Goal: Task Accomplishment & Management: Complete application form

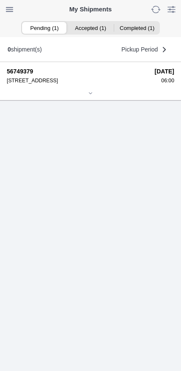
click at [93, 27] on ion-segment-button "Accepted (1)" at bounding box center [90, 28] width 46 height 12
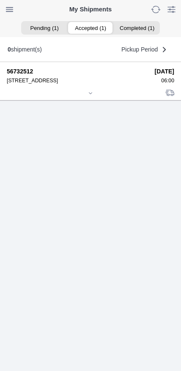
click at [93, 96] on ion-icon at bounding box center [90, 93] width 5 height 5
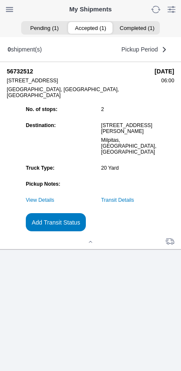
click at [130, 203] on link "Transit Details" at bounding box center [117, 200] width 33 height 6
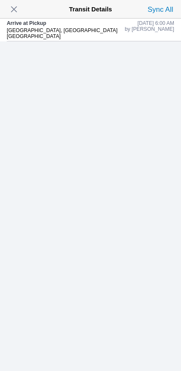
click at [20, 15] on span "button" at bounding box center [14, 9] width 12 height 12
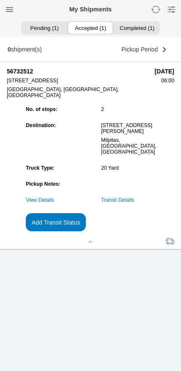
click at [0, 0] on slot "Add Transit Status" at bounding box center [0, 0] width 0 height 0
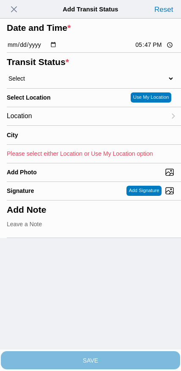
click at [149, 49] on input "17:47" at bounding box center [154, 45] width 40 height 9
type input "06:50"
click at [52, 82] on select "Select Arrive at Drop Off Arrive at Pickup Break Start Break Stop Depart Drop O…" at bounding box center [90, 79] width 167 height 8
select select "DPTPULOC"
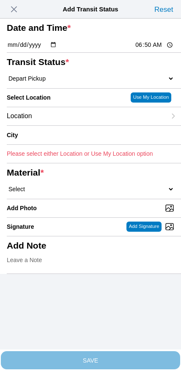
click at [75, 125] on div "Location" at bounding box center [86, 116] width 159 height 18
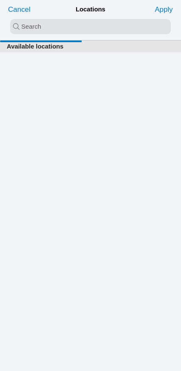
click at [82, 31] on input "search text" at bounding box center [90, 26] width 161 height 15
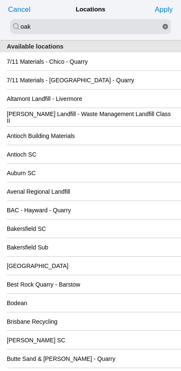
type input "oak"
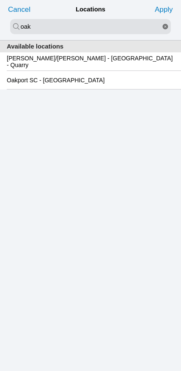
click at [0, 0] on slot "Oakport SC - [GEOGRAPHIC_DATA]" at bounding box center [0, 0] width 0 height 0
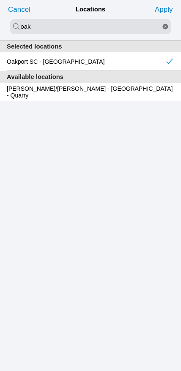
click at [0, 0] on slot "Apply" at bounding box center [0, 0] width 0 height 0
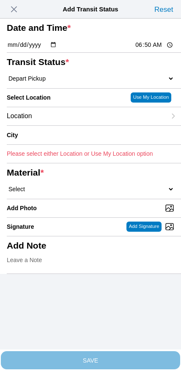
type input "[GEOGRAPHIC_DATA]"
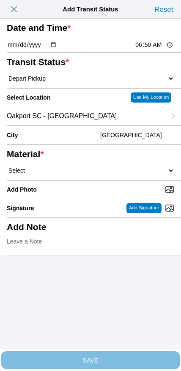
click at [112, 174] on select "Select 1" x 3" Rock 1" x 4" Rock 2" x 4" Rock Asphalt Cold Patch Backfill Spec …" at bounding box center [90, 171] width 167 height 8
select select "708654"
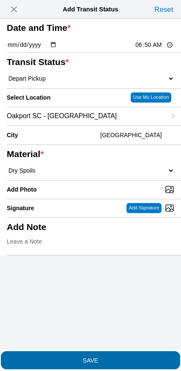
click at [106, 363] on button "SAVE" at bounding box center [90, 361] width 179 height 18
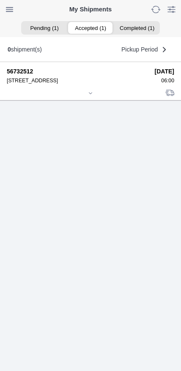
click at [88, 96] on icon at bounding box center [90, 93] width 5 height 5
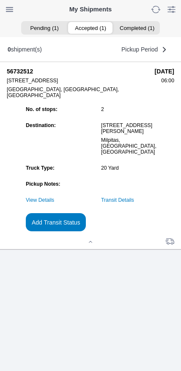
click at [0, 0] on slot "Add Transit Status" at bounding box center [0, 0] width 0 height 0
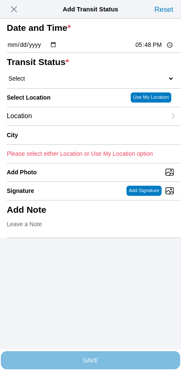
click at [147, 49] on input "17:48" at bounding box center [154, 45] width 40 height 9
type input "08:50"
click at [52, 82] on select "Select Arrive at Drop Off Arrive at Pickup Break Start Break Stop Depart Drop O…" at bounding box center [90, 79] width 167 height 8
select select "DPTDLVLOC"
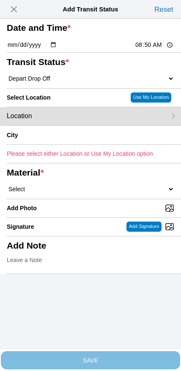
click at [62, 125] on div "Location" at bounding box center [86, 116] width 159 height 18
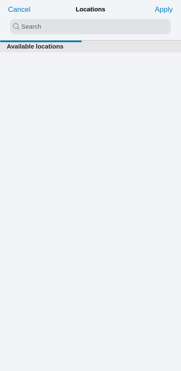
click at [79, 25] on input "search text" at bounding box center [90, 26] width 161 height 15
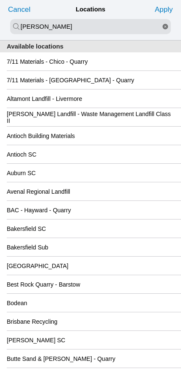
type input "[PERSON_NAME]"
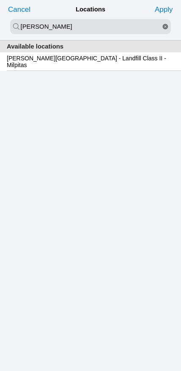
click at [0, 0] on slot "[PERSON_NAME][GEOGRAPHIC_DATA] - Landfill Class II - Milpitas" at bounding box center [0, 0] width 0 height 0
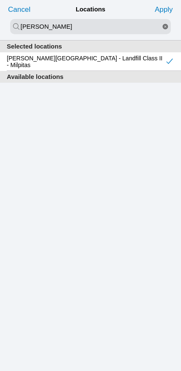
click at [0, 0] on slot "Apply" at bounding box center [0, 0] width 0 height 0
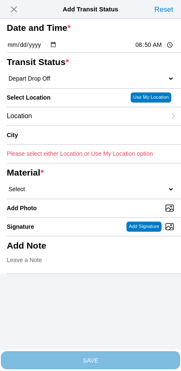
type input "Milpitas"
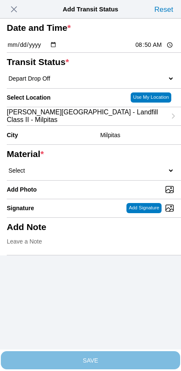
click at [106, 174] on select "Select 1" x 3" Rock 1" x 4" Rock 2" x 4" Rock Asphalt Cold Patch Backfill Spec …" at bounding box center [90, 171] width 167 height 8
select select "708654"
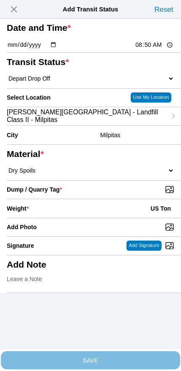
click at [125, 194] on input "Dump / Quarry Tag *" at bounding box center [94, 189] width 174 height 9
type input "C:\fakepath\image.jpg"
click at [87, 218] on div "Weight * US Ton" at bounding box center [90, 208] width 167 height 19
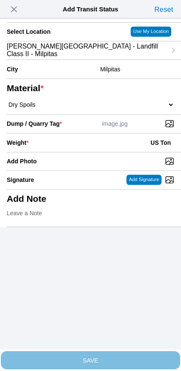
scroll to position [76, 0]
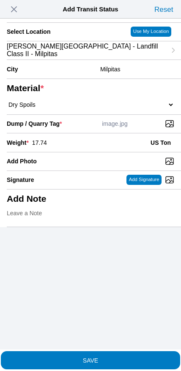
type input "17.74"
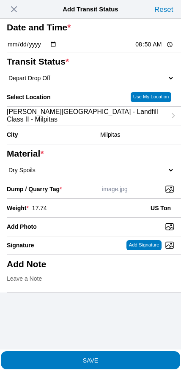
scroll to position [26, 0]
click at [106, 357] on span "SAVE" at bounding box center [90, 360] width 167 height 6
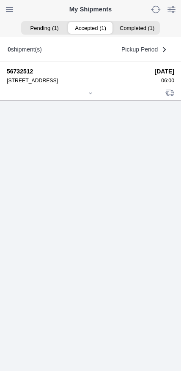
click at [87, 97] on div at bounding box center [90, 94] width 167 height 6
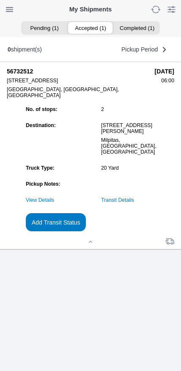
click at [134, 203] on link "Transit Details" at bounding box center [117, 200] width 33 height 6
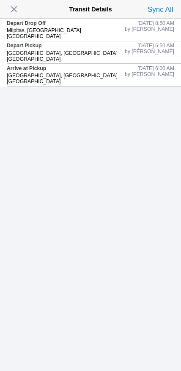
click at [19, 11] on span "button" at bounding box center [14, 9] width 12 height 12
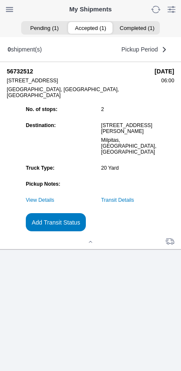
click at [0, 0] on slot "Add Transit Status" at bounding box center [0, 0] width 0 height 0
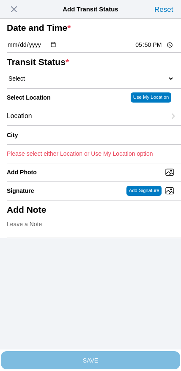
click at [148, 49] on input "17:50" at bounding box center [154, 45] width 40 height 9
type input "09:55"
click at [51, 82] on select "Select Arrive at Drop Off Arrive at Pickup Break Start Break Stop Depart Drop O…" at bounding box center [90, 79] width 167 height 8
select select "DPTPULOC"
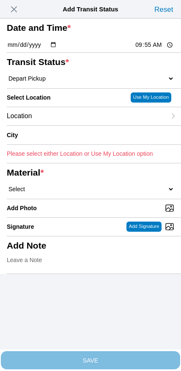
click at [63, 125] on div "Location" at bounding box center [86, 116] width 159 height 18
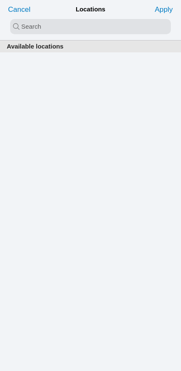
click at [78, 28] on input "search text" at bounding box center [90, 26] width 161 height 15
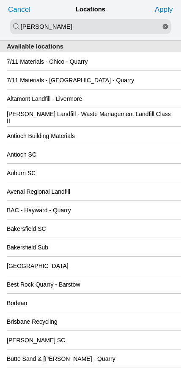
type input "[PERSON_NAME]"
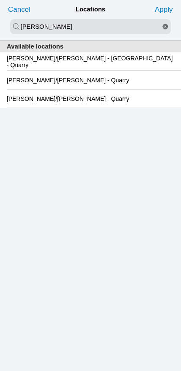
click at [0, 0] on slot "[PERSON_NAME]/[PERSON_NAME] - [GEOGRAPHIC_DATA] - Quarry" at bounding box center [0, 0] width 0 height 0
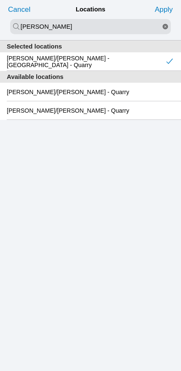
click at [0, 0] on slot "Apply" at bounding box center [0, 0] width 0 height 0
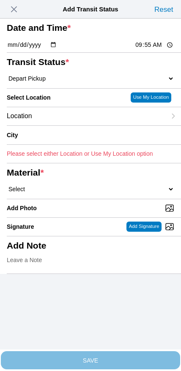
type input "[GEOGRAPHIC_DATA]"
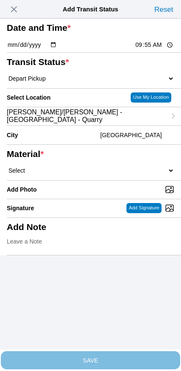
click at [113, 174] on select "Select 1" x 3" Rock 1" x 4" Rock 2" x 4" Rock Asphalt Cold Patch Backfill Spec …" at bounding box center [90, 171] width 167 height 8
select select "708650"
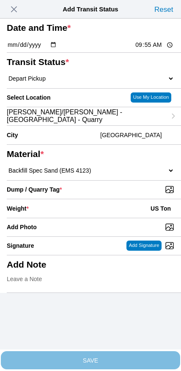
click at [124, 194] on input "Dump / Quarry Tag *" at bounding box center [94, 189] width 174 height 9
type input "C:\fakepath\image.jpg"
click at [74, 218] on div "Weight * US Ton" at bounding box center [90, 208] width 167 height 19
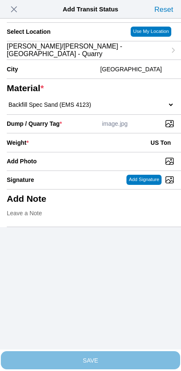
scroll to position [76, 0]
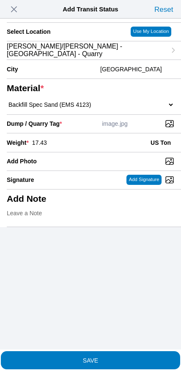
type input "17.43"
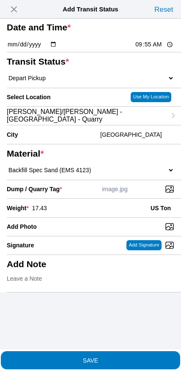
scroll to position [19, 0]
click at [110, 357] on span "SAVE" at bounding box center [90, 360] width 167 height 6
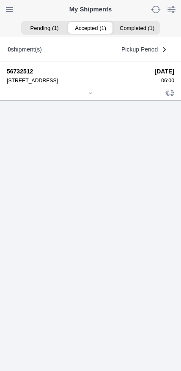
click at [90, 97] on div at bounding box center [90, 94] width 167 height 6
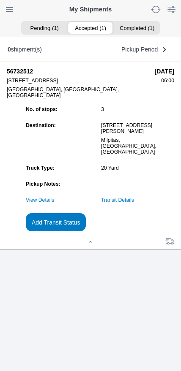
click at [0, 0] on slot "Add Transit Status" at bounding box center [0, 0] width 0 height 0
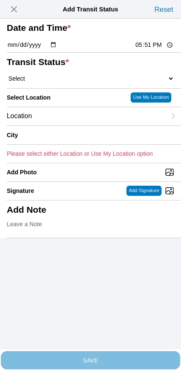
click at [144, 49] on input "17:51" at bounding box center [154, 45] width 40 height 9
click at [149, 49] on input "10:55" at bounding box center [154, 45] width 40 height 9
type input "10:05"
click at [53, 82] on select "Select Arrive at Drop Off Arrive at Pickup Break Start Break Stop Depart Drop O…" at bounding box center [90, 79] width 167 height 8
select select "DPTDLVLOC"
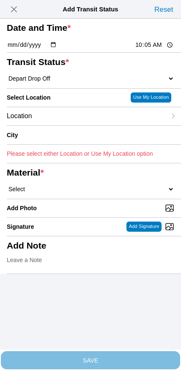
click at [66, 125] on div "Location" at bounding box center [86, 116] width 159 height 18
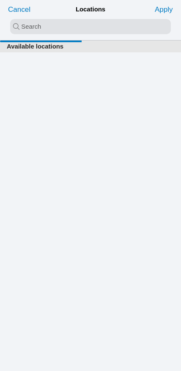
click at [73, 27] on input "search text" at bounding box center [90, 26] width 161 height 15
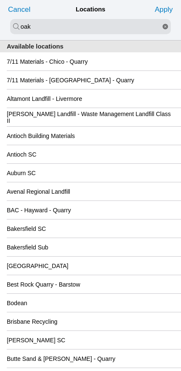
type input "oak"
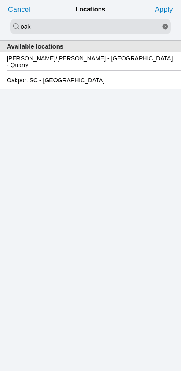
click at [0, 0] on slot "Oakport SC - [GEOGRAPHIC_DATA]" at bounding box center [0, 0] width 0 height 0
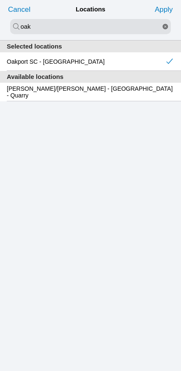
click at [0, 0] on slot "Apply" at bounding box center [0, 0] width 0 height 0
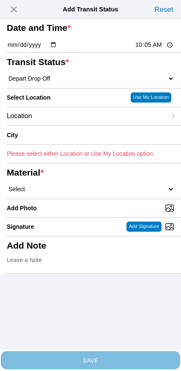
type input "[GEOGRAPHIC_DATA]"
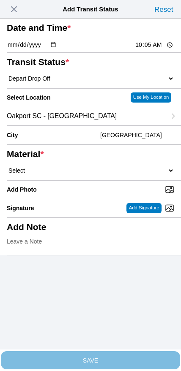
click at [109, 174] on select "Select 1" x 3" Rock 1" x 4" Rock 2" x 4" Rock Asphalt Cold Patch Backfill Spec …" at bounding box center [90, 171] width 167 height 8
select select "708650"
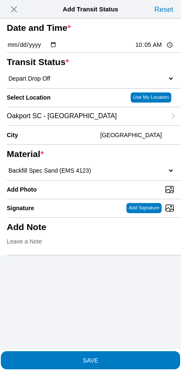
click at [109, 194] on input "Add Photo" at bounding box center [94, 189] width 174 height 9
type input "C:\fakepath\image.jpg"
click at [113, 357] on span "SAVE" at bounding box center [90, 360] width 167 height 6
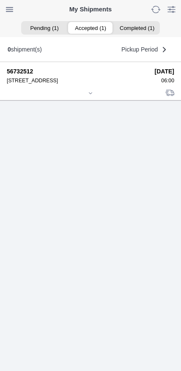
click at [93, 96] on icon at bounding box center [90, 93] width 5 height 5
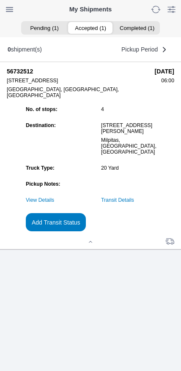
click at [0, 0] on slot "Add Transit Status" at bounding box center [0, 0] width 0 height 0
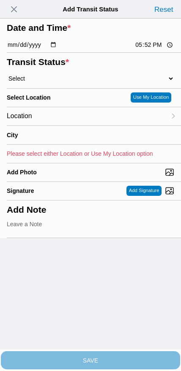
click at [145, 49] on input "17:52" at bounding box center [154, 45] width 40 height 9
type input "10:10"
click at [50, 82] on select "Select Arrive at Drop Off Arrive at Pickup Break Start Break Stop Depart Drop O…" at bounding box center [90, 79] width 167 height 8
select select "DPTPULOC"
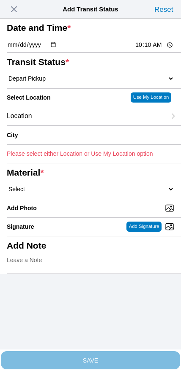
click at [68, 125] on div "Location" at bounding box center [86, 116] width 159 height 18
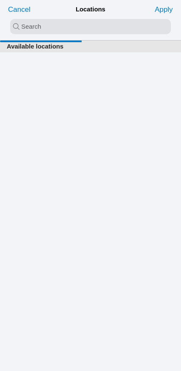
click at [88, 28] on input "search text" at bounding box center [90, 26] width 161 height 15
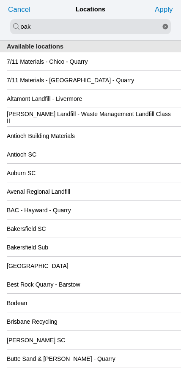
type input "oak"
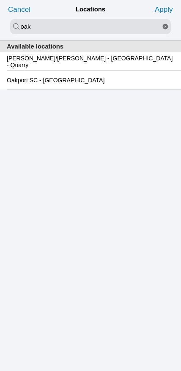
click at [0, 0] on slot "Oakport SC - [GEOGRAPHIC_DATA]" at bounding box center [0, 0] width 0 height 0
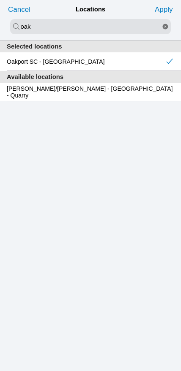
click at [0, 0] on slot "Apply" at bounding box center [0, 0] width 0 height 0
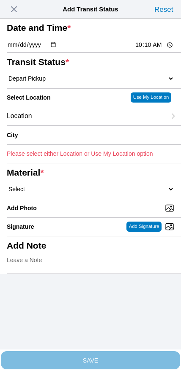
type input "[GEOGRAPHIC_DATA]"
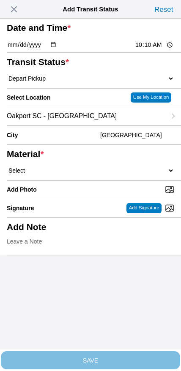
click at [114, 174] on select "Select 1" x 3" Rock 1" x 4" Rock 2" x 4" Rock Asphalt Cold Patch Backfill Spec …" at bounding box center [90, 171] width 167 height 8
select select "708654"
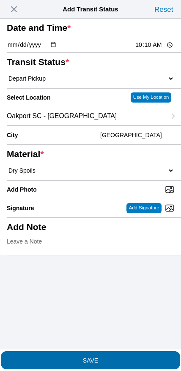
click at [109, 357] on span "SAVE" at bounding box center [90, 360] width 167 height 6
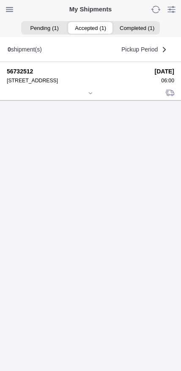
click at [88, 96] on icon at bounding box center [90, 93] width 5 height 5
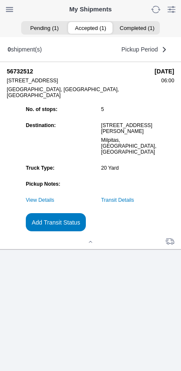
click at [0, 0] on slot "Add Transit Status" at bounding box center [0, 0] width 0 height 0
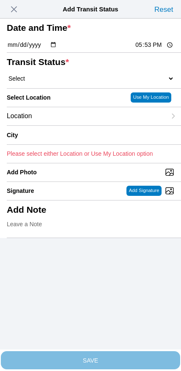
click at [148, 49] on input "17:53" at bounding box center [154, 45] width 40 height 9
type input "11:50"
click at [51, 82] on select "Select Arrive at Drop Off Arrive at Pickup Break Start Break Stop Depart Drop O…" at bounding box center [90, 79] width 167 height 8
click at [76, 82] on select "Select Arrive at Drop Off Arrive at Pickup Break Start Break Stop Depart Drop O…" at bounding box center [90, 79] width 167 height 8
select select "DPTDLVLOC"
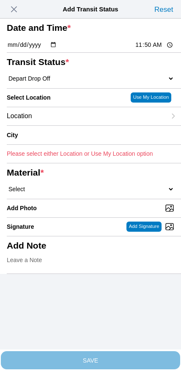
click at [68, 125] on div "Location" at bounding box center [86, 116] width 159 height 18
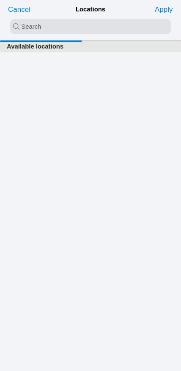
click at [78, 30] on input "search text" at bounding box center [90, 26] width 161 height 15
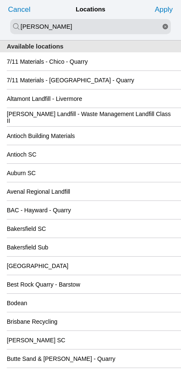
type input "[PERSON_NAME]"
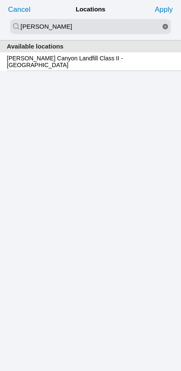
click at [0, 0] on slot "[PERSON_NAME] Canyon Landfill Class II - [GEOGRAPHIC_DATA]" at bounding box center [0, 0] width 0 height 0
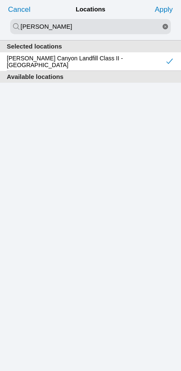
click at [0, 0] on slot "Apply" at bounding box center [0, 0] width 0 height 0
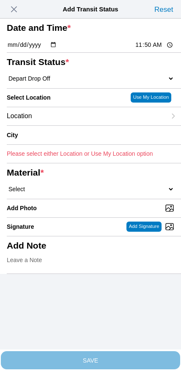
type input "[GEOGRAPHIC_DATA]"
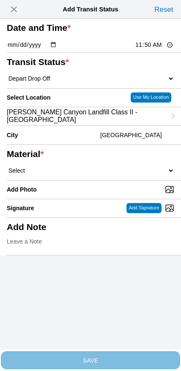
click at [102, 174] on select "Select 1" x 3" Rock 1" x 4" Rock 2" x 4" Rock Asphalt Cold Patch Backfill Spec …" at bounding box center [90, 171] width 167 height 8
select select "708654"
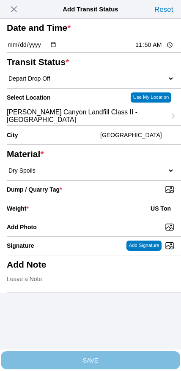
click at [125, 194] on input "Dump / Quarry Tag *" at bounding box center [94, 189] width 174 height 9
type input "C:\fakepath\image.jpg"
click at [85, 218] on div "Weight * US Ton" at bounding box center [90, 208] width 167 height 19
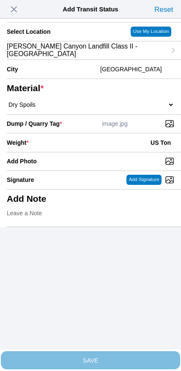
scroll to position [76, 0]
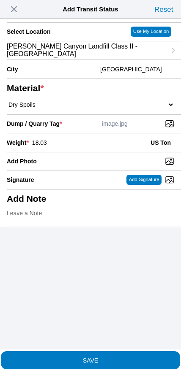
type input "18.03"
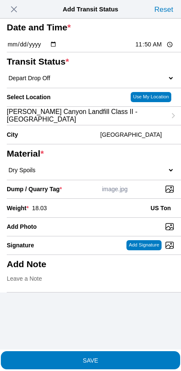
scroll to position [34, 0]
click at [111, 357] on span "SAVE" at bounding box center [90, 360] width 167 height 6
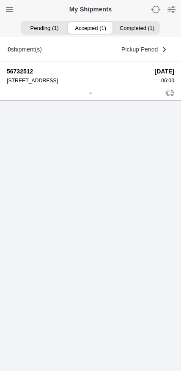
click at [88, 96] on icon at bounding box center [90, 93] width 5 height 5
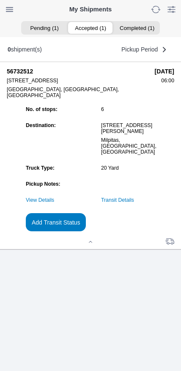
click at [0, 0] on slot "Add Transit Status" at bounding box center [0, 0] width 0 height 0
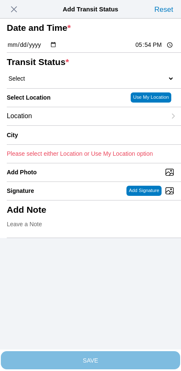
click at [146, 49] on input "17:54" at bounding box center [154, 45] width 40 height 9
type input "13:25"
click at [57, 82] on select "Select Arrive at Drop Off Arrive at Pickup Break Start Break Stop Depart Drop O…" at bounding box center [90, 79] width 167 height 8
select select "DPTPULOC"
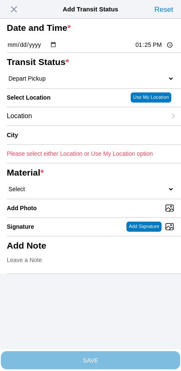
click at [59, 125] on div "Location" at bounding box center [86, 116] width 159 height 18
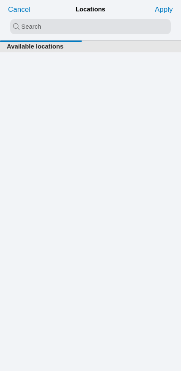
click at [83, 28] on input "search text" at bounding box center [90, 26] width 161 height 15
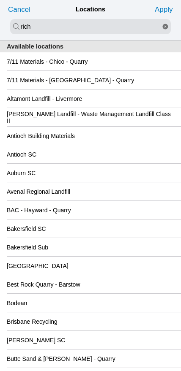
type input "rich"
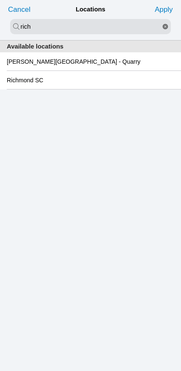
click at [0, 0] on slot "Richmond SC" at bounding box center [0, 0] width 0 height 0
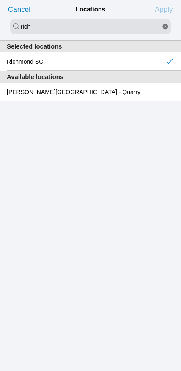
click at [0, 0] on slot "Apply" at bounding box center [0, 0] width 0 height 0
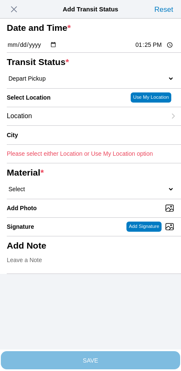
type input "[GEOGRAPHIC_DATA]"
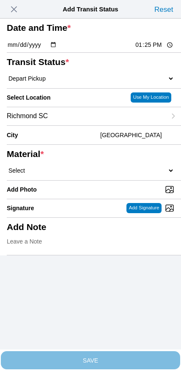
click at [98, 174] on select "Select 1" x 3" Rock 1" x 4" Rock 2" x 4" Rock Asphalt Cold Patch Backfill Spec …" at bounding box center [90, 171] width 167 height 8
select select "708654"
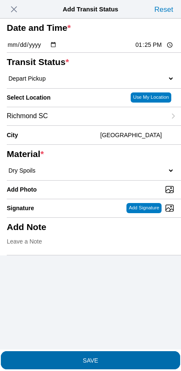
click at [107, 358] on span "SAVE" at bounding box center [90, 360] width 167 height 6
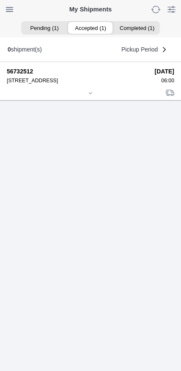
click at [88, 96] on icon at bounding box center [90, 93] width 5 height 5
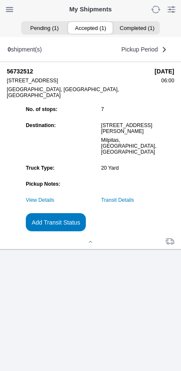
click at [0, 0] on slot "Add Transit Status" at bounding box center [0, 0] width 0 height 0
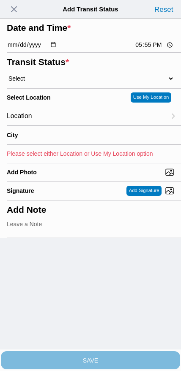
click at [141, 49] on input "17:55" at bounding box center [154, 45] width 40 height 9
type input "15:30"
click at [48, 82] on select "Select Arrive at Drop Off Arrive at Pickup Break Start Break Stop Depart Drop O…" at bounding box center [90, 79] width 167 height 8
select select "BREAKSTART"
click at [58, 125] on div "Location" at bounding box center [86, 116] width 159 height 18
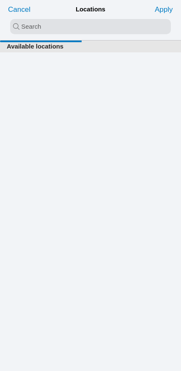
click at [70, 21] on input "search text" at bounding box center [90, 26] width 161 height 15
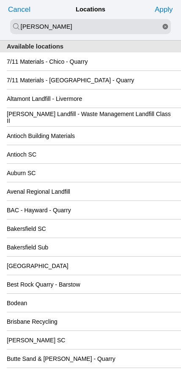
type input "[PERSON_NAME]"
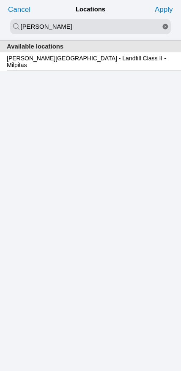
click at [0, 0] on slot "[PERSON_NAME][GEOGRAPHIC_DATA] - Landfill Class II - Milpitas" at bounding box center [0, 0] width 0 height 0
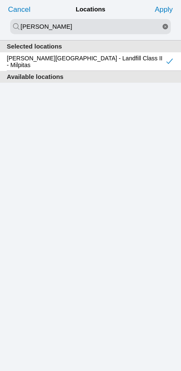
click at [0, 0] on slot "Apply" at bounding box center [0, 0] width 0 height 0
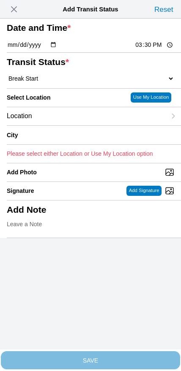
type input "Milpitas"
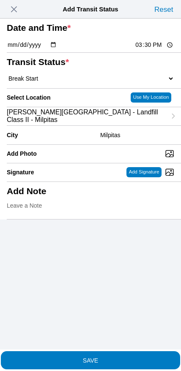
click at [110, 357] on span "SAVE" at bounding box center [90, 360] width 167 height 6
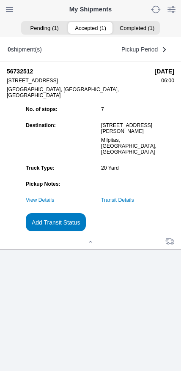
click at [0, 0] on slot "Add Transit Status" at bounding box center [0, 0] width 0 height 0
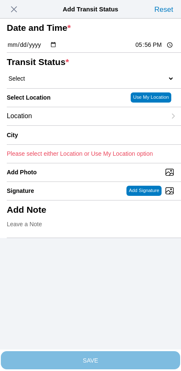
click at [141, 49] on input "17:56" at bounding box center [154, 45] width 40 height 9
type input "16:00"
click at [58, 82] on select "Select Arrive at Drop Off Arrive at Pickup Break Start Break Stop Depart Drop O…" at bounding box center [90, 79] width 167 height 8
select select "BREAKSTOP"
click at [64, 125] on div "Location" at bounding box center [86, 116] width 159 height 18
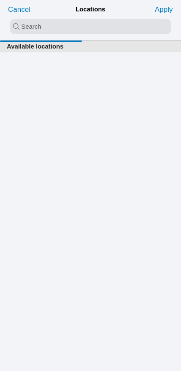
click at [77, 28] on input "search text" at bounding box center [90, 26] width 161 height 15
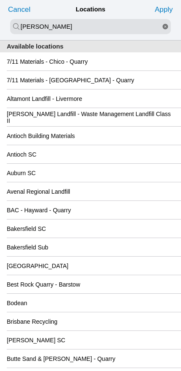
type input "[PERSON_NAME]"
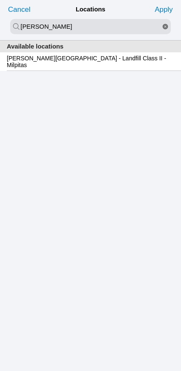
click at [0, 0] on slot "[PERSON_NAME][GEOGRAPHIC_DATA] - Landfill Class II - Milpitas" at bounding box center [0, 0] width 0 height 0
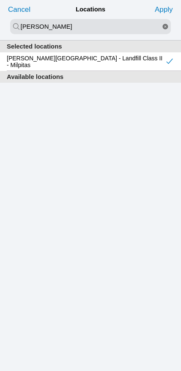
click at [0, 0] on slot "Apply" at bounding box center [0, 0] width 0 height 0
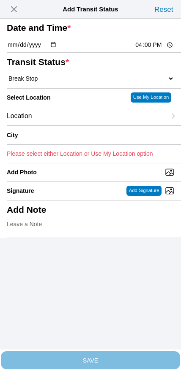
type input "Milpitas"
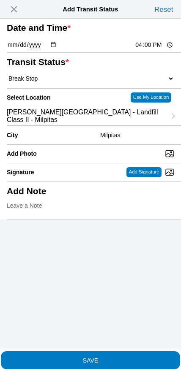
click at [116, 357] on span "SAVE" at bounding box center [90, 360] width 167 height 6
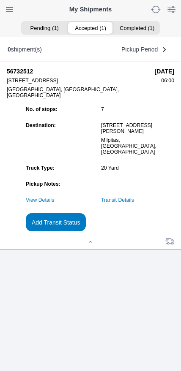
click at [0, 0] on slot "Add Transit Status" at bounding box center [0, 0] width 0 height 0
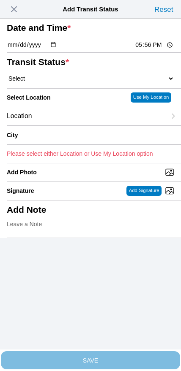
click at [143, 49] on input "17:56" at bounding box center [154, 45] width 40 height 9
type input "17:00"
click at [46, 82] on select "Select Arrive at Drop Off Arrive at Pickup Break Start Break Stop Depart Drop O…" at bounding box center [90, 79] width 167 height 8
select select "DPTDLVLOC"
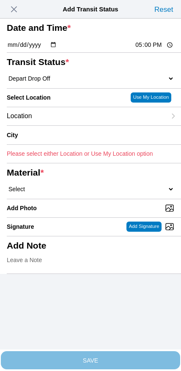
click at [57, 125] on div "Location" at bounding box center [86, 116] width 159 height 18
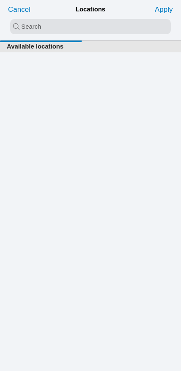
click at [80, 25] on input "search text" at bounding box center [90, 26] width 161 height 15
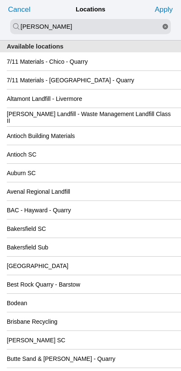
type input "[PERSON_NAME]"
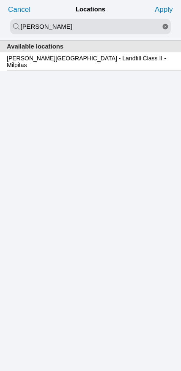
click at [0, 0] on slot "[PERSON_NAME][GEOGRAPHIC_DATA] - Landfill Class II - Milpitas" at bounding box center [0, 0] width 0 height 0
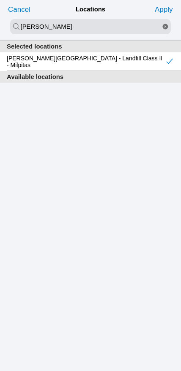
click at [0, 0] on slot "Apply" at bounding box center [0, 0] width 0 height 0
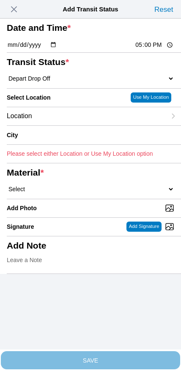
type input "Milpitas"
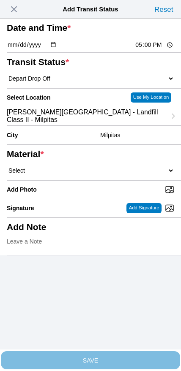
click at [114, 174] on select "Select 1" x 3" Rock 1" x 4" Rock 2" x 4" Rock Asphalt Cold Patch Backfill Spec …" at bounding box center [90, 171] width 167 height 8
select select "708654"
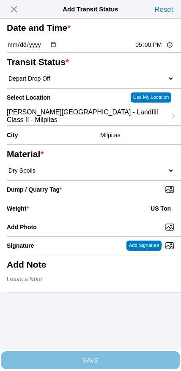
click at [123, 194] on input "Dump / Quarry Tag *" at bounding box center [94, 189] width 174 height 9
type input "C:\fakepath\image.jpg"
click at [72, 218] on div "Weight * US Ton" at bounding box center [90, 208] width 167 height 19
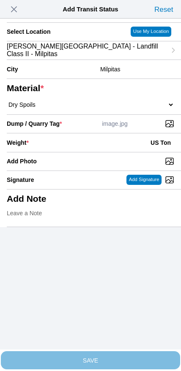
scroll to position [76, 0]
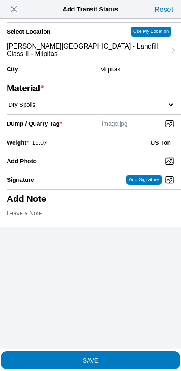
type input "19.07"
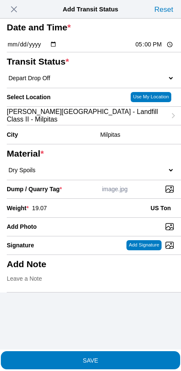
scroll to position [48, 0]
click at [0, 0] on slot "SAVE" at bounding box center [0, 0] width 0 height 0
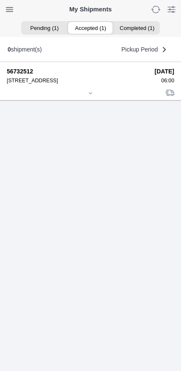
click at [88, 97] on div at bounding box center [90, 94] width 167 height 6
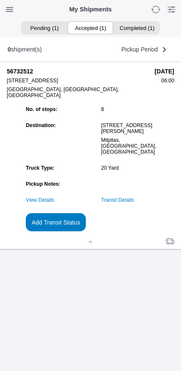
click at [129, 203] on link "Transit Details" at bounding box center [117, 200] width 33 height 6
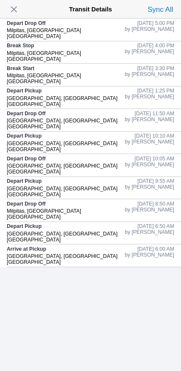
click at [14, 15] on span "button" at bounding box center [14, 9] width 12 height 12
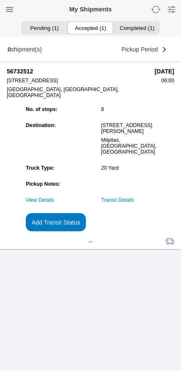
click at [0, 0] on slot "Add Transit Status" at bounding box center [0, 0] width 0 height 0
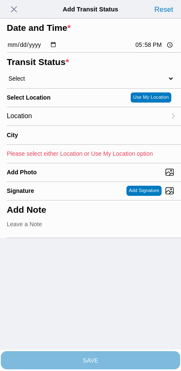
click at [145, 49] on input "17:58" at bounding box center [154, 45] width 40 height 9
type input "18:30"
click at [46, 82] on select "Select Arrive at Drop Off Arrive at Pickup Break Start Break Stop Depart Drop O…" at bounding box center [90, 79] width 167 height 8
select select "DELIVRED"
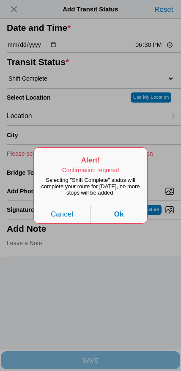
click at [133, 222] on button "Ok" at bounding box center [118, 214] width 57 height 19
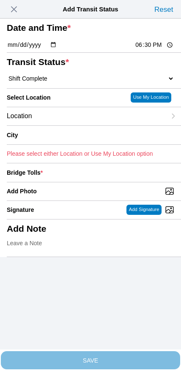
click at [60, 125] on div "Location" at bounding box center [86, 116] width 159 height 18
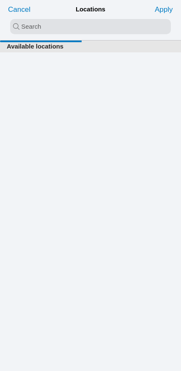
click at [82, 25] on input "search text" at bounding box center [90, 26] width 161 height 15
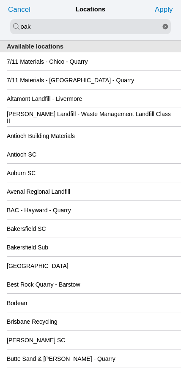
type input "oak"
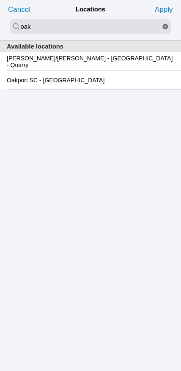
click at [0, 0] on slot "Oakport SC - [GEOGRAPHIC_DATA]" at bounding box center [0, 0] width 0 height 0
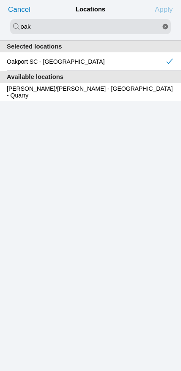
click at [0, 0] on slot "Apply" at bounding box center [0, 0] width 0 height 0
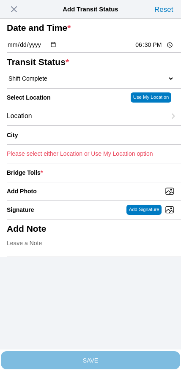
type input "[GEOGRAPHIC_DATA]"
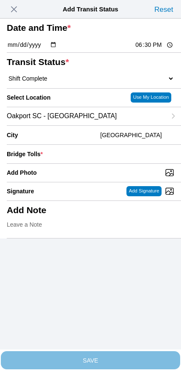
click at [109, 177] on input "Add Photo" at bounding box center [94, 172] width 174 height 9
type input "C:\fakepath\IMG_6961.jpeg"
click at [131, 164] on input "number" at bounding box center [110, 154] width 128 height 19
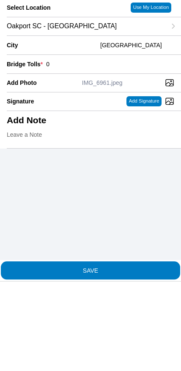
type input "0"
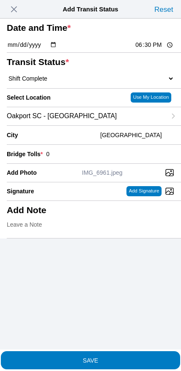
click at [112, 357] on span "SAVE" at bounding box center [90, 360] width 167 height 6
